Goal: Task Accomplishment & Management: Complete application form

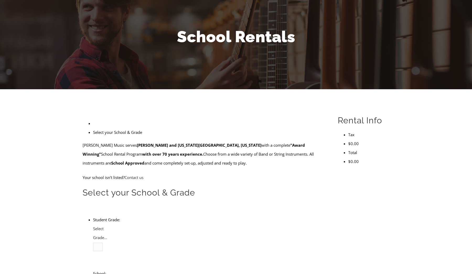
scroll to position [83, 0]
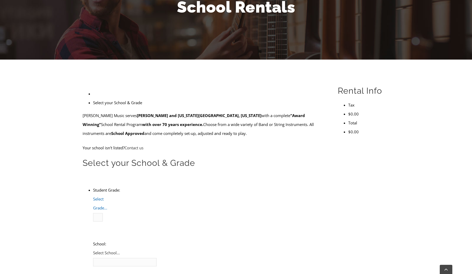
click at [107, 196] on span "Select Grade..." at bounding box center [100, 203] width 14 height 14
click at [104, 248] on li "6" at bounding box center [104, 252] width 0 height 9
type input "Down"
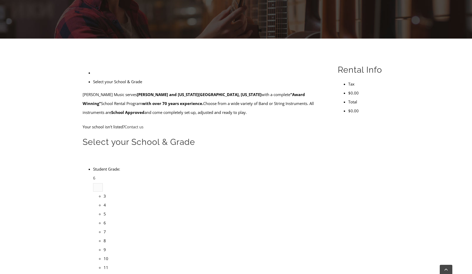
scroll to position [104, 0]
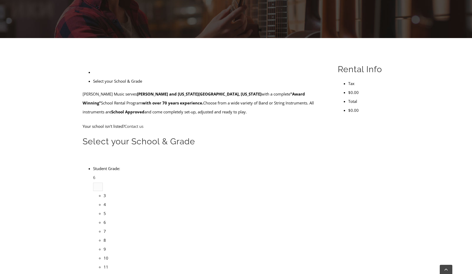
drag, startPoint x: 145, startPoint y: 141, endPoint x: 115, endPoint y: 139, distance: 30.2
type input "6"
type input "D"
type input "S"
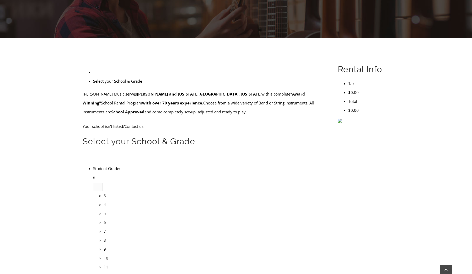
type input "D"
type input "Sha"
